Goal: Transaction & Acquisition: Purchase product/service

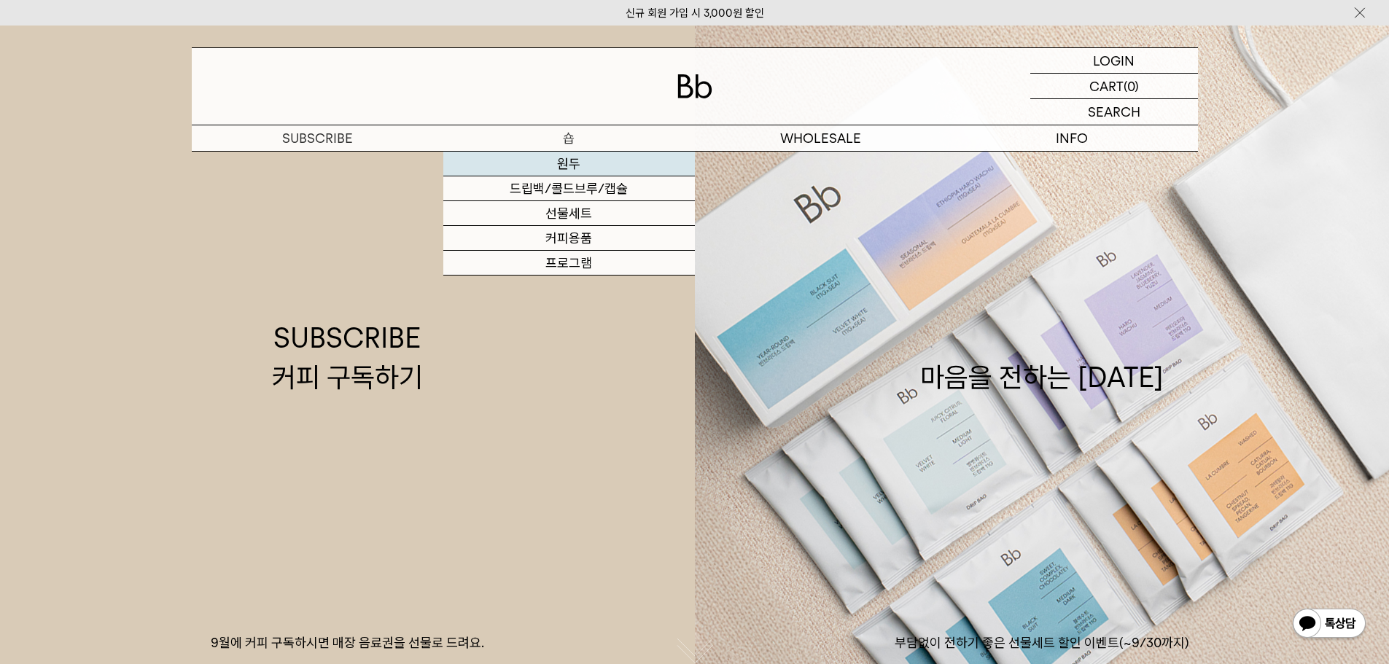
click at [571, 163] on link "원두" at bounding box center [568, 164] width 251 height 25
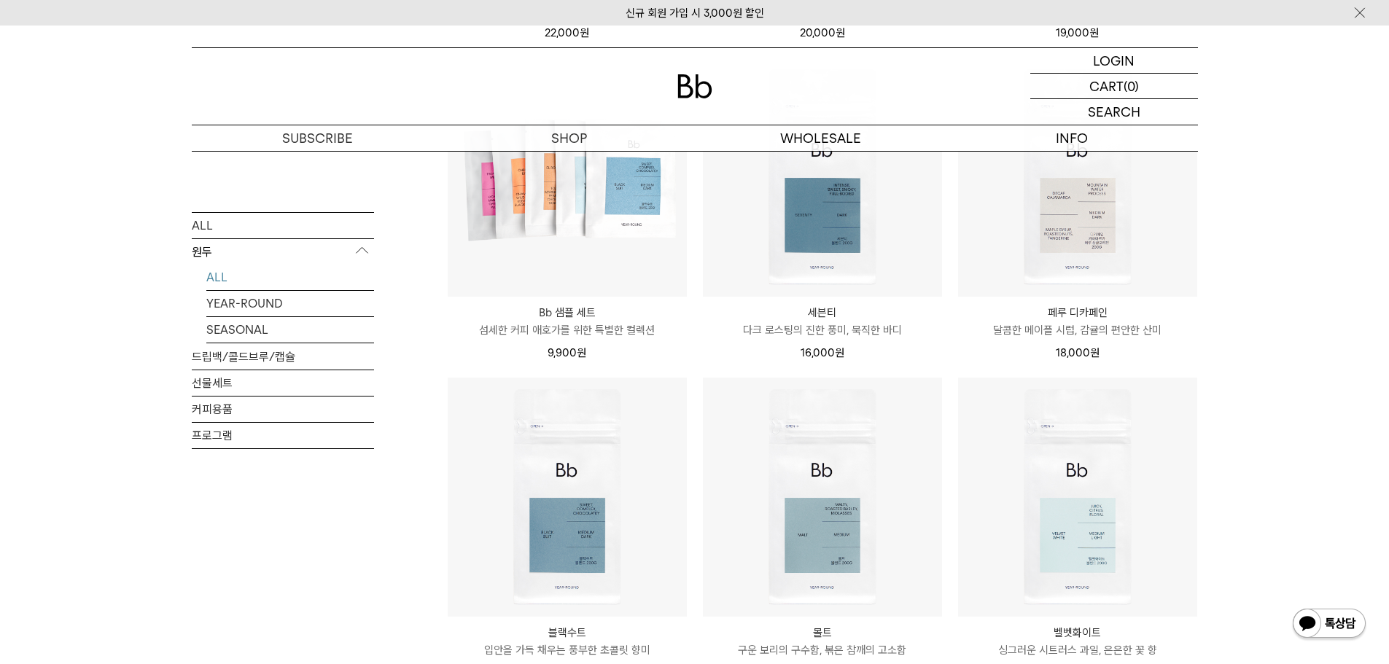
scroll to position [510, 0]
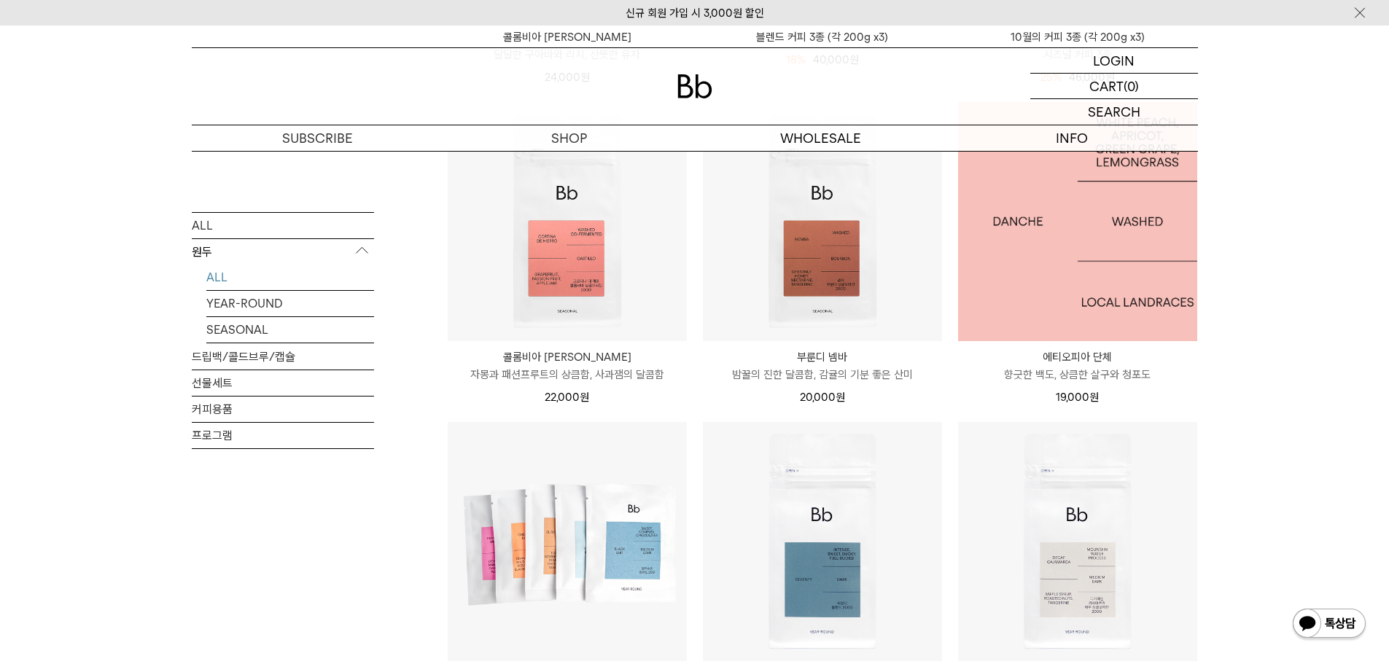
click at [1053, 255] on img at bounding box center [1077, 221] width 239 height 239
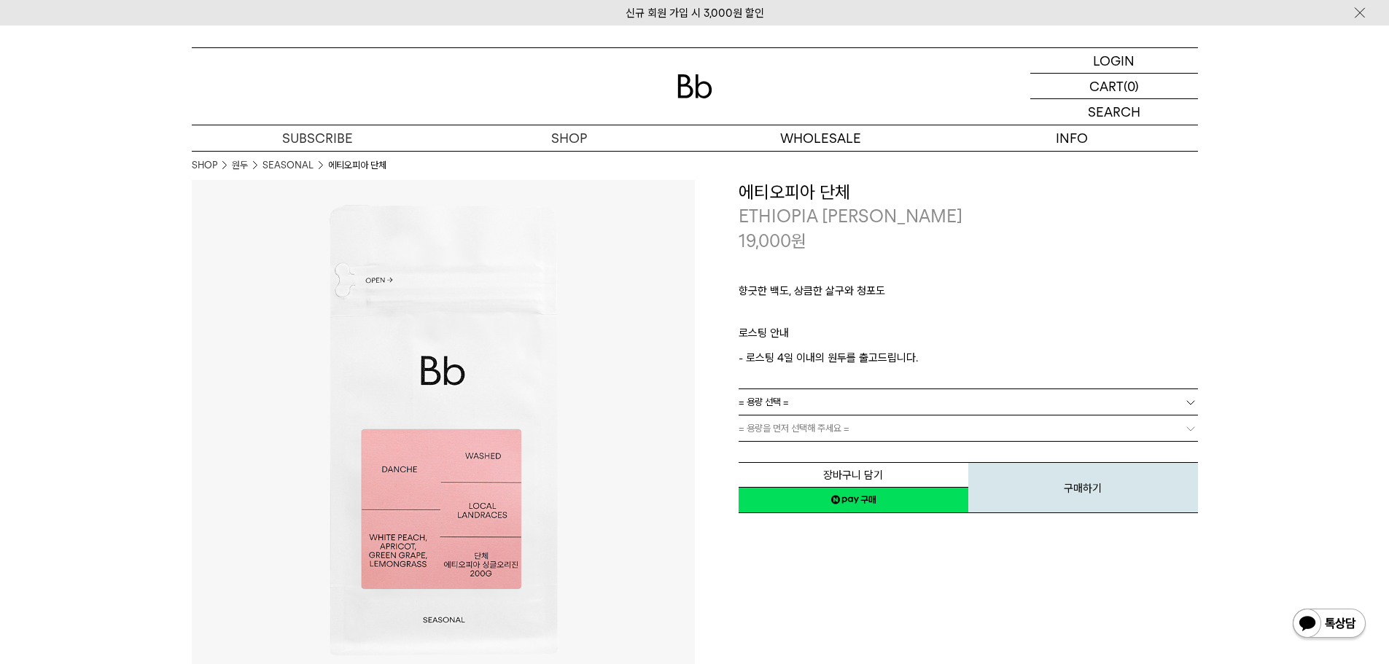
click at [778, 597] on div "**********" at bounding box center [946, 431] width 503 height 503
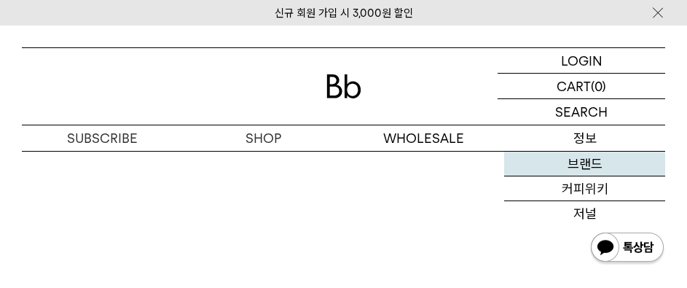
scroll to position [2751, 0]
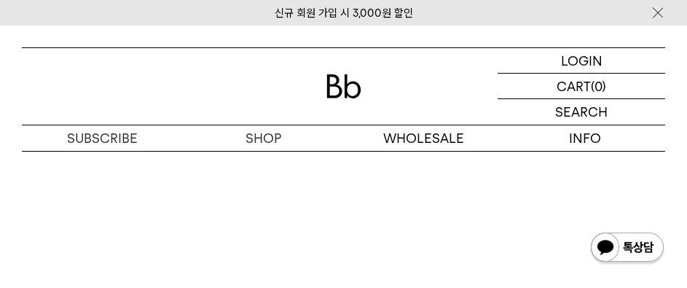
click at [656, 15] on img at bounding box center [658, 12] width 15 height 15
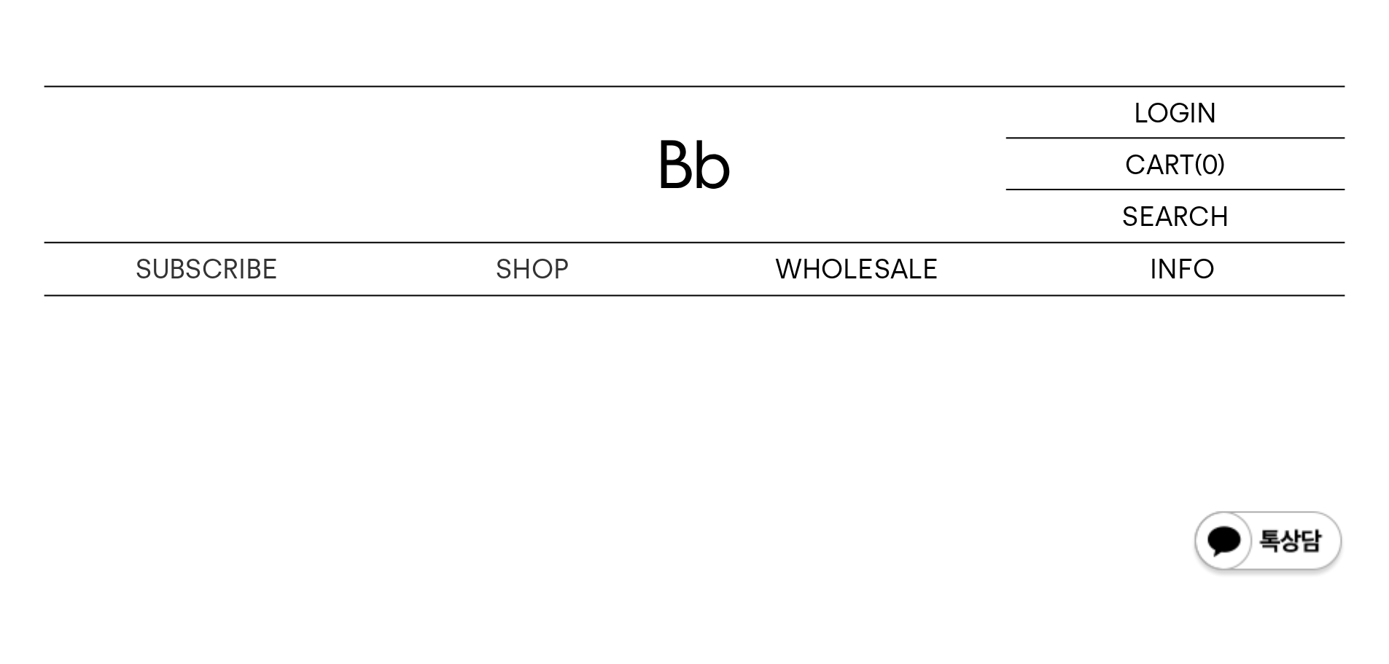
scroll to position [3207, 0]
